Goal: Task Accomplishment & Management: Manage account settings

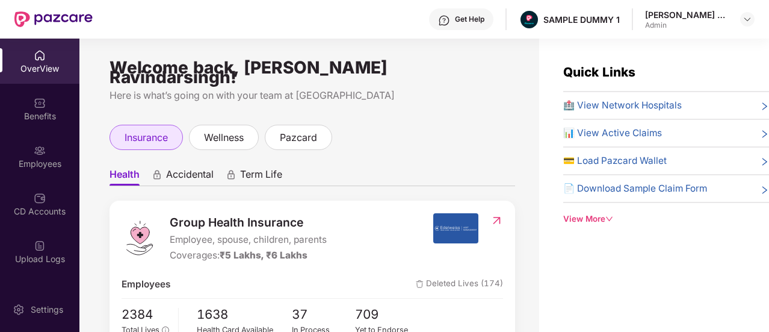
click at [149, 140] on div "insurance" at bounding box center [146, 137] width 73 height 25
click at [166, 168] on span "Accidental" at bounding box center [190, 176] width 48 height 17
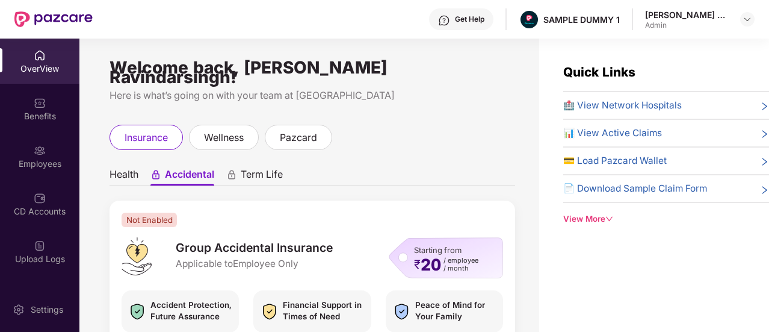
click at [262, 168] on span "Term Life" at bounding box center [262, 176] width 42 height 17
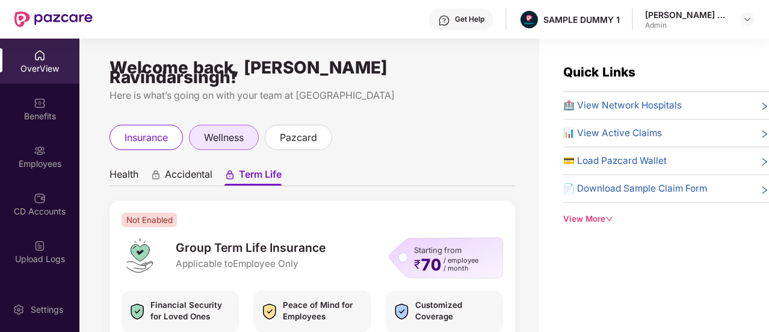
click at [230, 130] on span "wellness" at bounding box center [224, 137] width 40 height 15
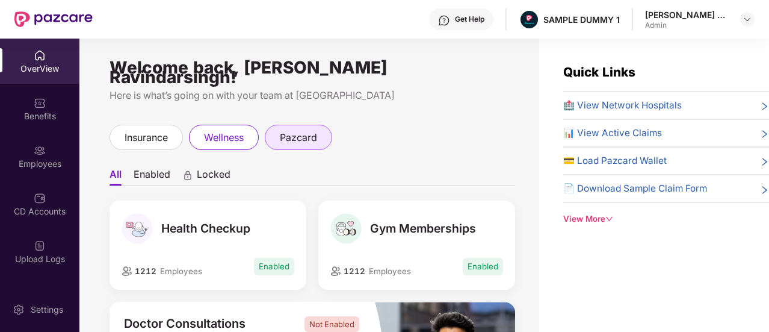
click at [311, 125] on div "pazcard" at bounding box center [298, 137] width 67 height 25
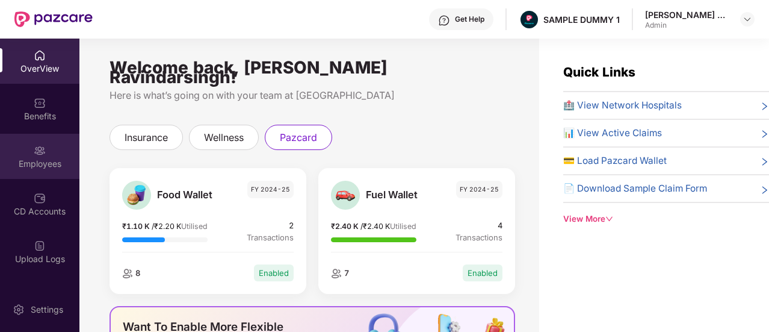
click at [34, 152] on img at bounding box center [40, 151] width 12 height 12
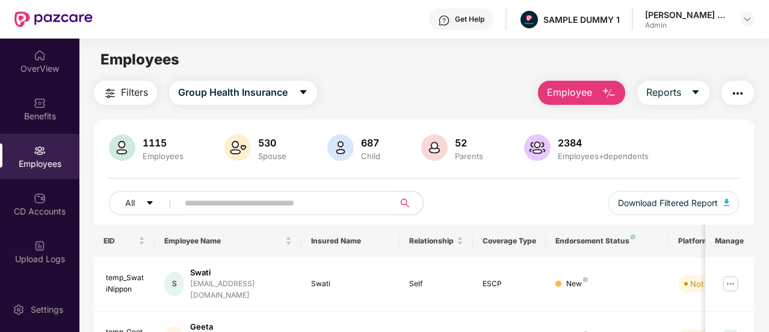
click at [558, 93] on span "Employee" at bounding box center [569, 92] width 45 height 15
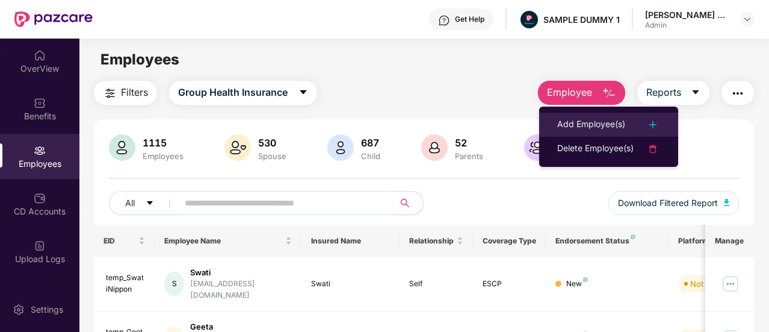
click at [571, 130] on div "Add Employee(s)" at bounding box center [592, 124] width 68 height 14
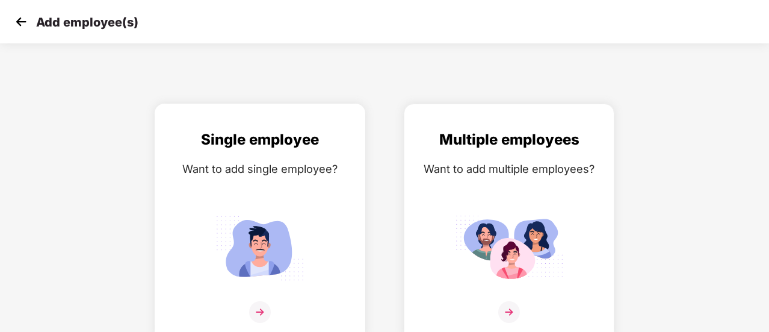
click at [270, 269] on img at bounding box center [260, 247] width 108 height 75
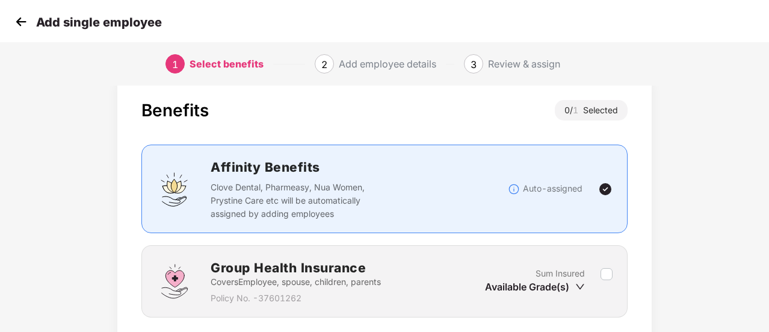
scroll to position [112, 0]
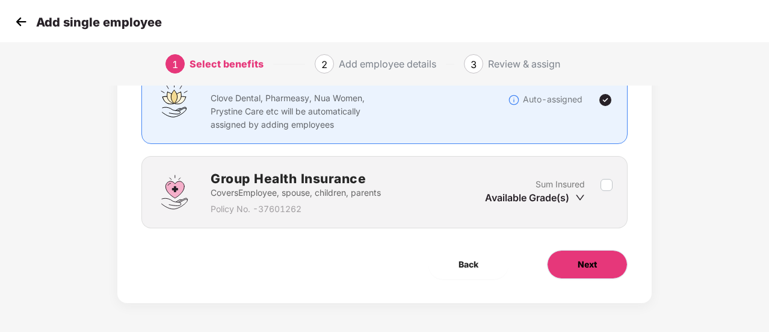
click at [585, 255] on button "Next" at bounding box center [587, 264] width 81 height 29
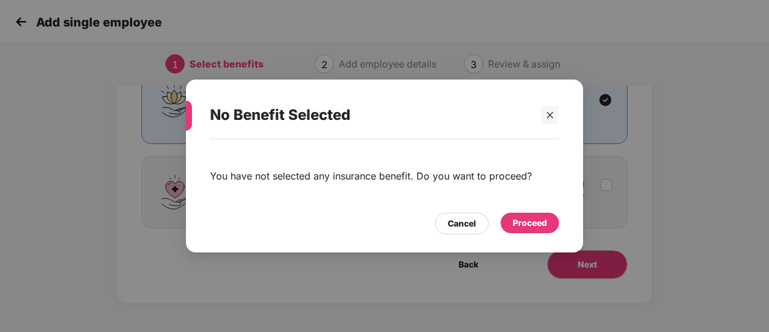
click at [520, 221] on div "Proceed" at bounding box center [530, 222] width 34 height 13
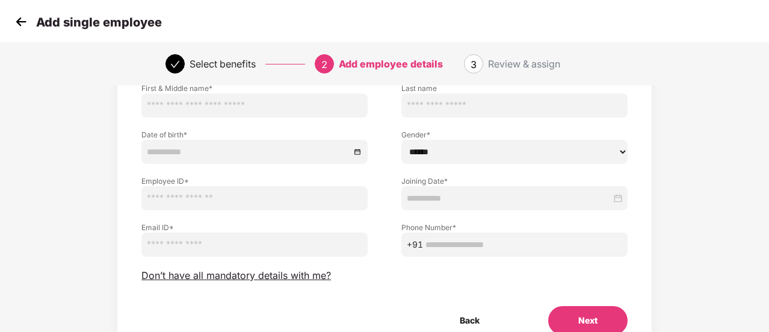
scroll to position [96, 0]
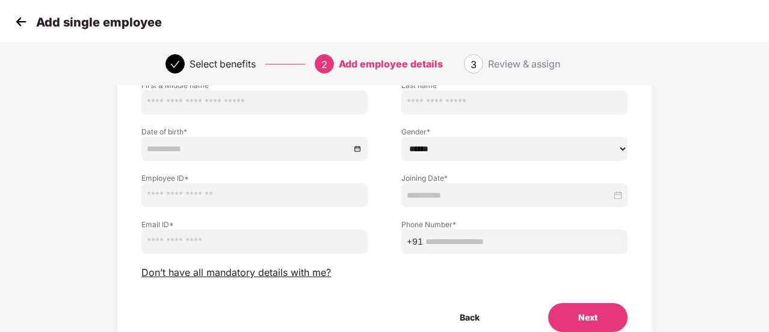
click at [611, 314] on button "Next" at bounding box center [588, 317] width 79 height 29
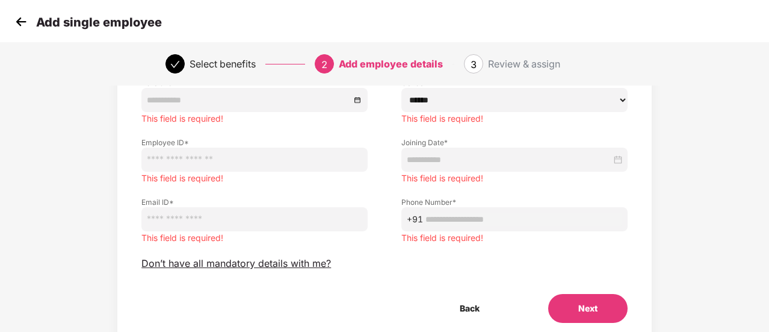
scroll to position [169, 0]
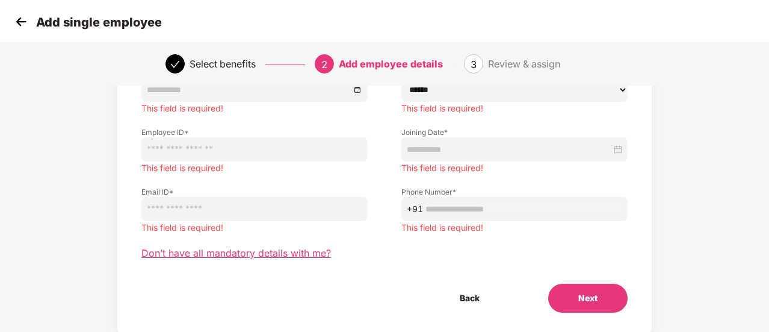
click at [256, 253] on span "Don’t have all mandatory details with me?" at bounding box center [236, 253] width 190 height 13
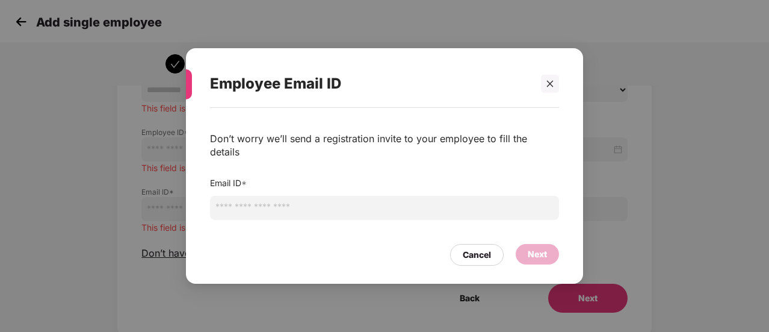
click at [237, 203] on input "email" at bounding box center [384, 208] width 349 height 24
type input "*********"
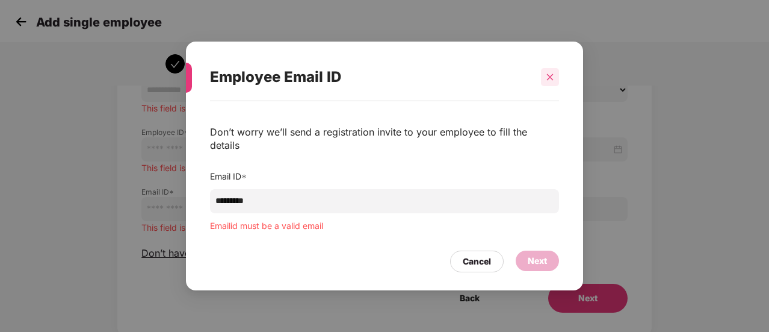
click at [558, 82] on div at bounding box center [550, 77] width 18 height 18
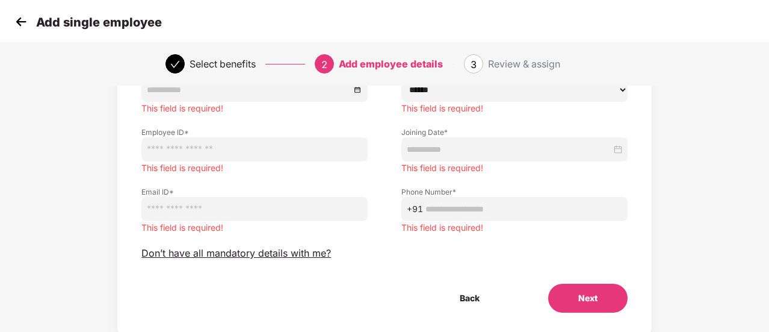
click at [21, 19] on img at bounding box center [21, 22] width 18 height 18
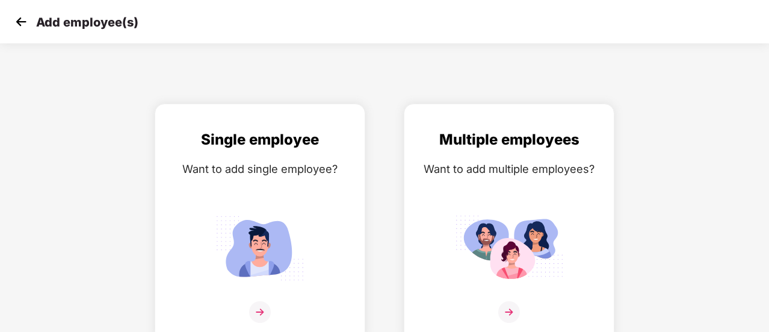
click at [21, 19] on img at bounding box center [21, 22] width 18 height 18
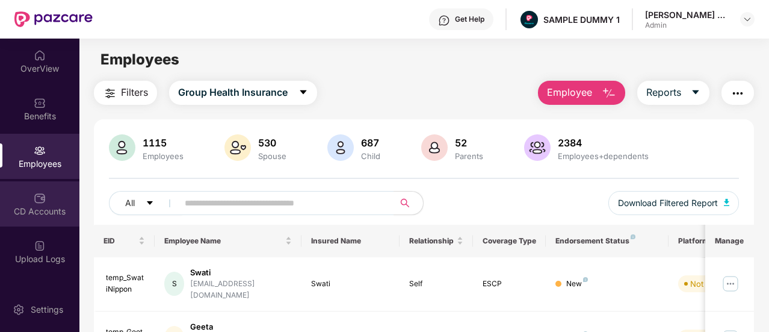
click at [33, 221] on div "CD Accounts" at bounding box center [39, 203] width 79 height 45
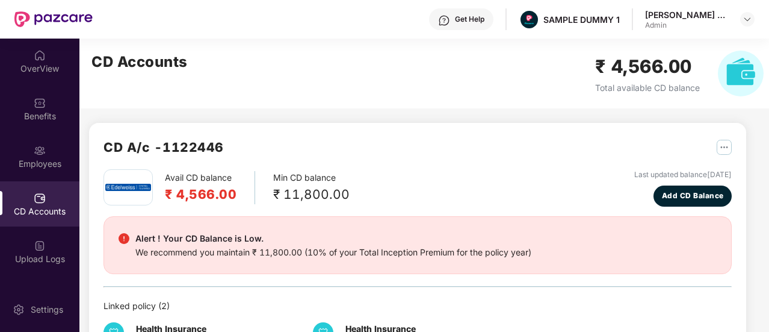
click at [42, 213] on div "CD Accounts" at bounding box center [39, 211] width 79 height 12
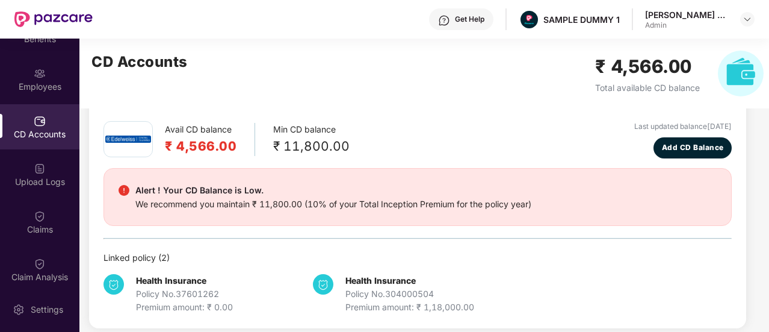
scroll to position [58, 0]
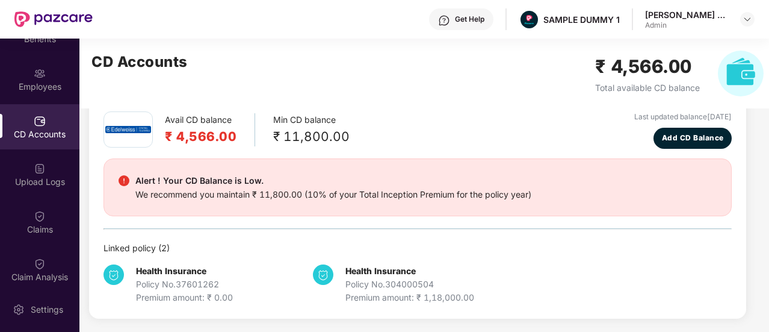
click at [289, 131] on div "CD A/c - 1122446 Avail CD balance ₹ 4,566.00 Min CD balance ₹ 11,800.00 Last up…" at bounding box center [418, 191] width 658 height 253
click at [694, 146] on button "Add CD Balance" at bounding box center [693, 138] width 78 height 21
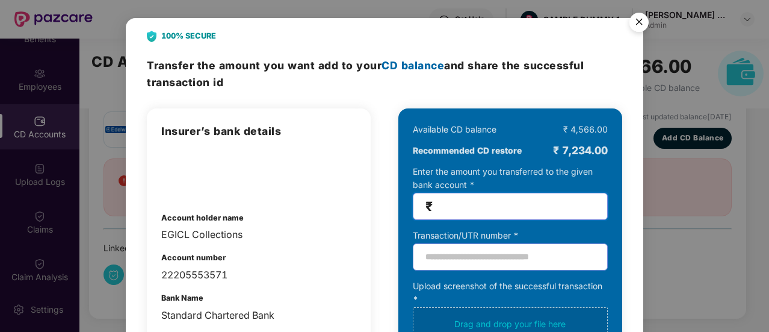
click at [465, 210] on input "number" at bounding box center [515, 206] width 160 height 14
type input "*"
click at [635, 16] on img "Close" at bounding box center [640, 24] width 34 height 34
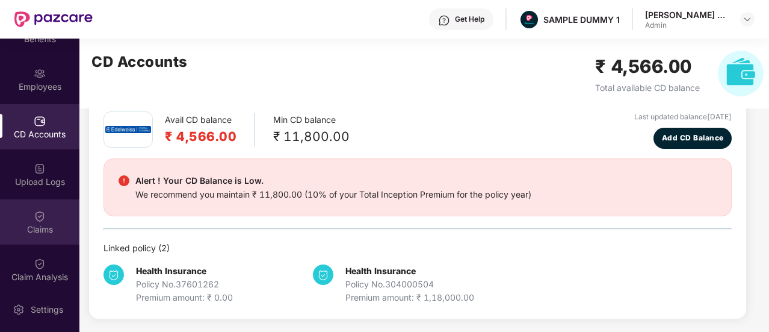
click at [22, 218] on div "Claims" at bounding box center [39, 221] width 79 height 45
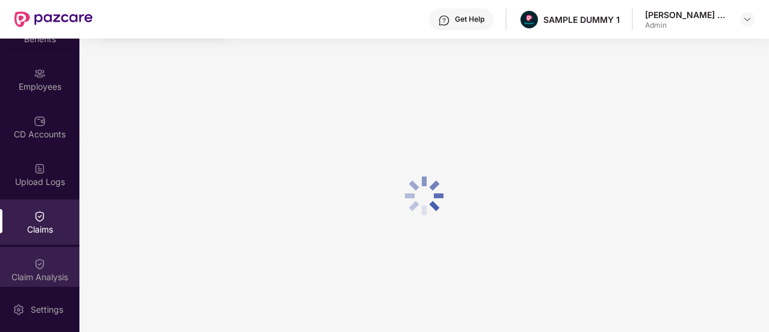
click at [45, 253] on div "Claim Analysis" at bounding box center [39, 269] width 79 height 45
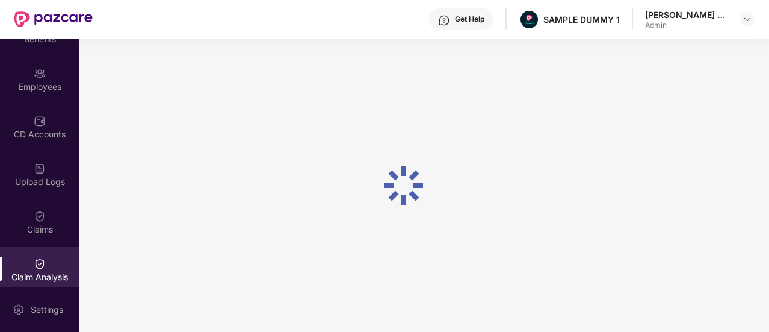
scroll to position [0, 0]
click at [458, 22] on div "Get Help" at bounding box center [470, 19] width 30 height 10
